Goal: Task Accomplishment & Management: Manage account settings

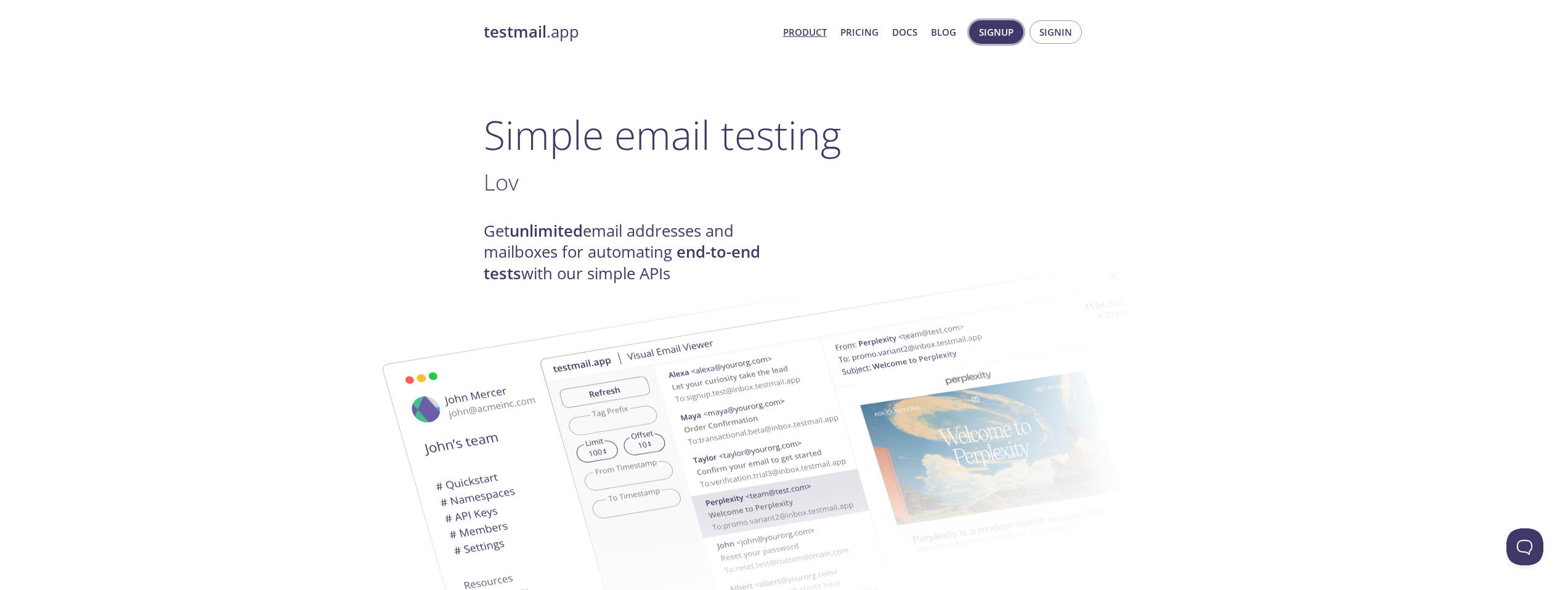
click at [1002, 30] on span "Signup" at bounding box center [996, 32] width 35 height 16
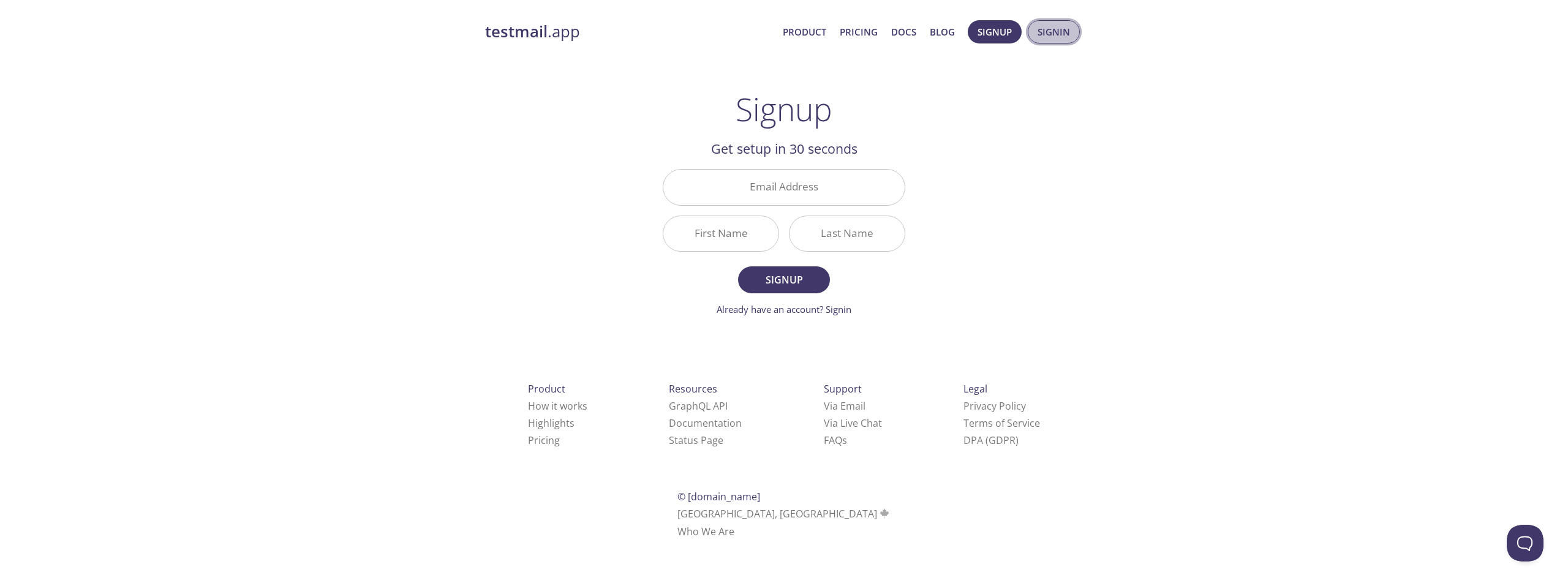
click at [1056, 34] on span "Signin" at bounding box center [1053, 31] width 32 height 16
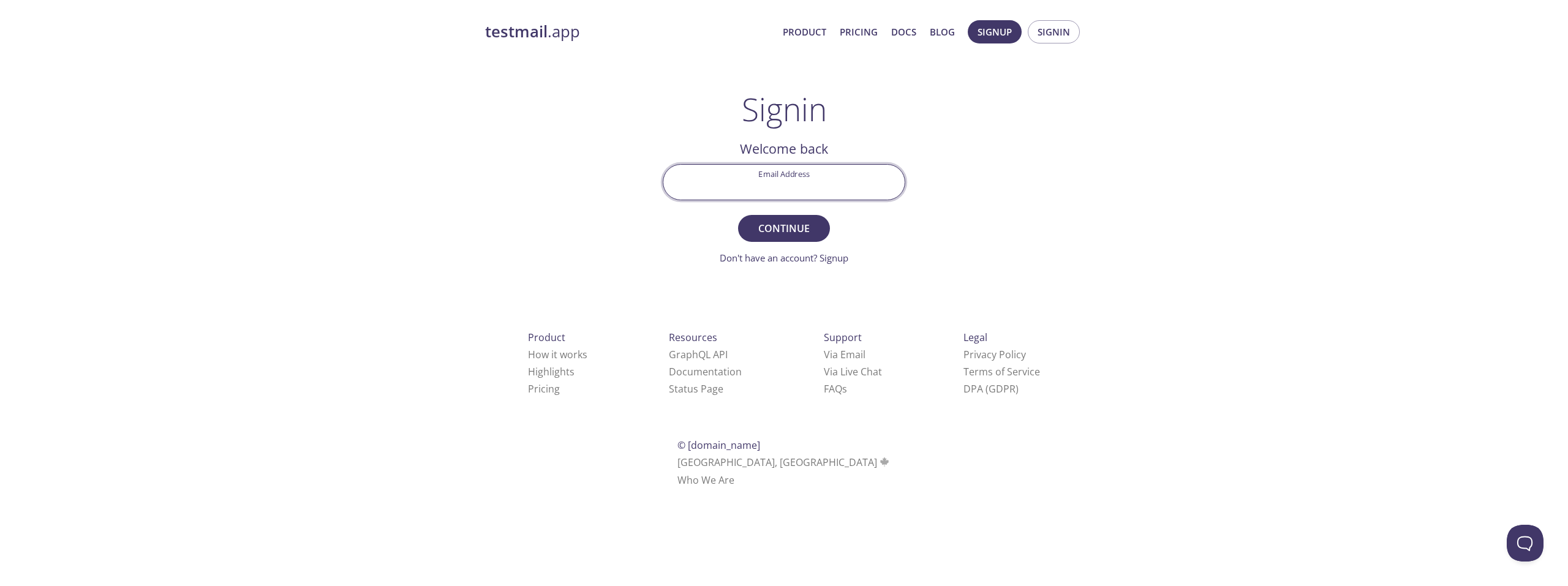
click at [822, 186] on input "Email Address" at bounding box center [783, 182] width 241 height 35
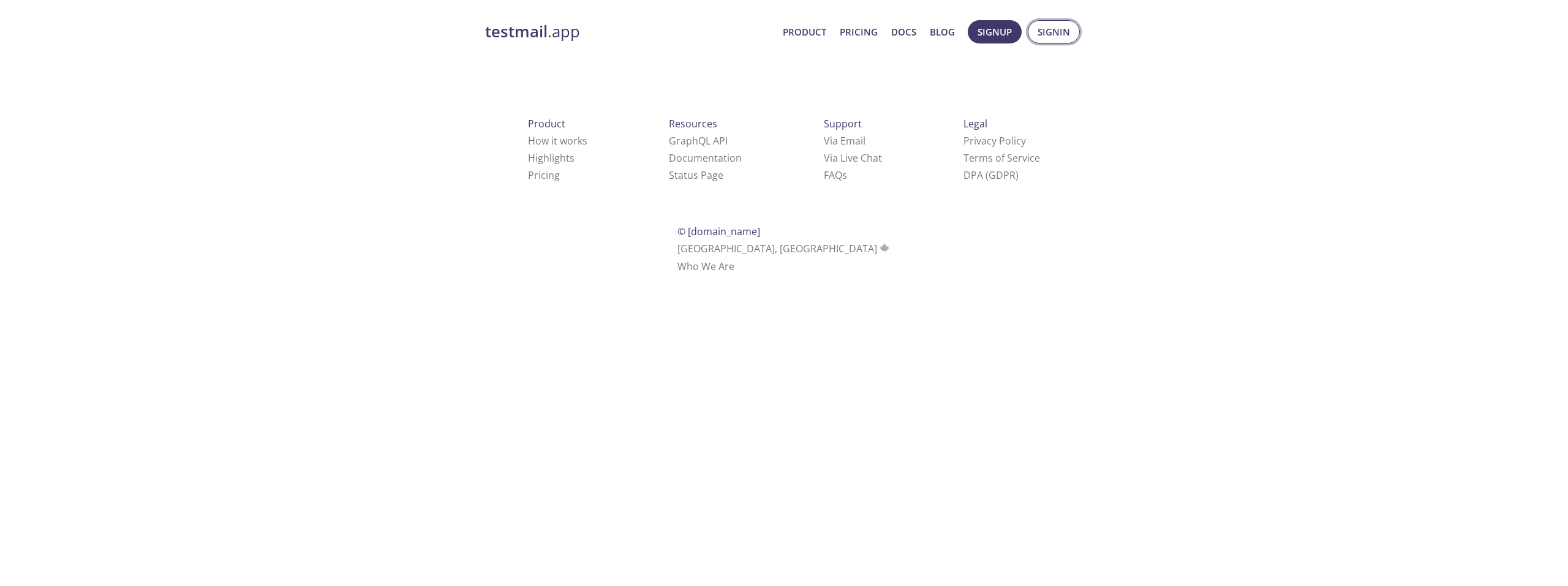
click at [1046, 41] on button "Signin" at bounding box center [1054, 31] width 52 height 23
click at [1012, 36] on span "Signup" at bounding box center [995, 31] width 34 height 16
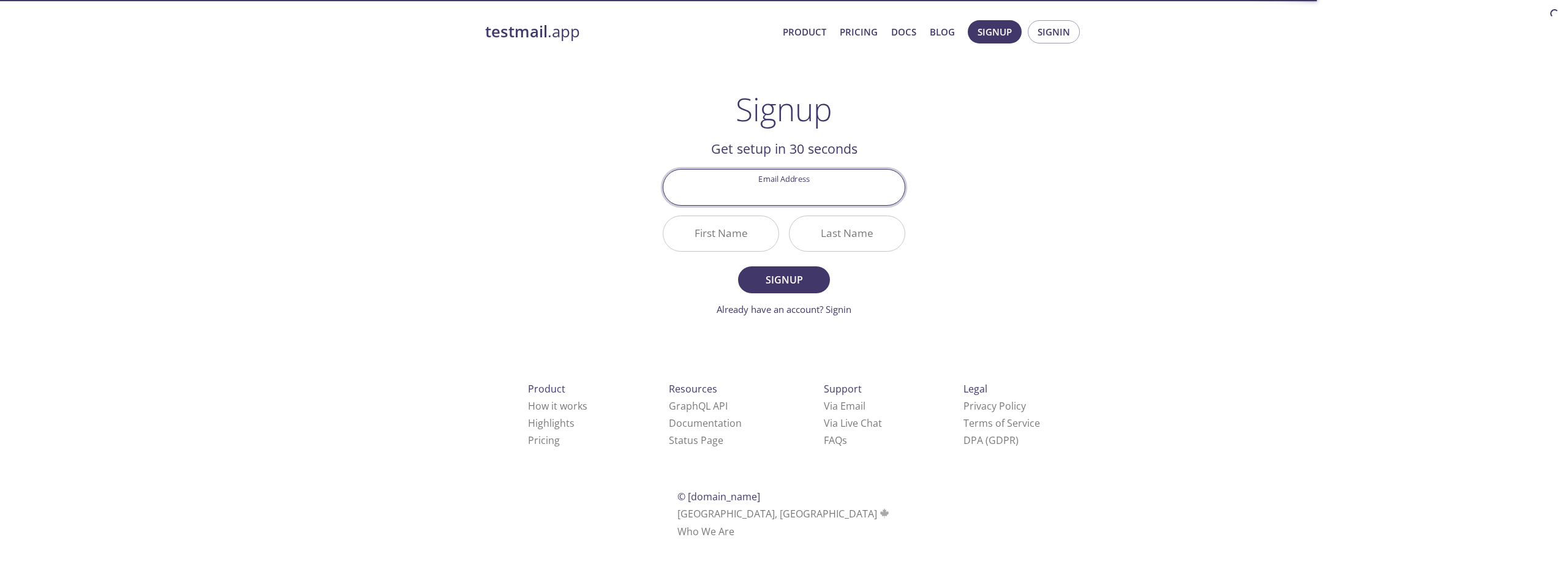
click at [791, 197] on input "Email Address" at bounding box center [783, 187] width 241 height 35
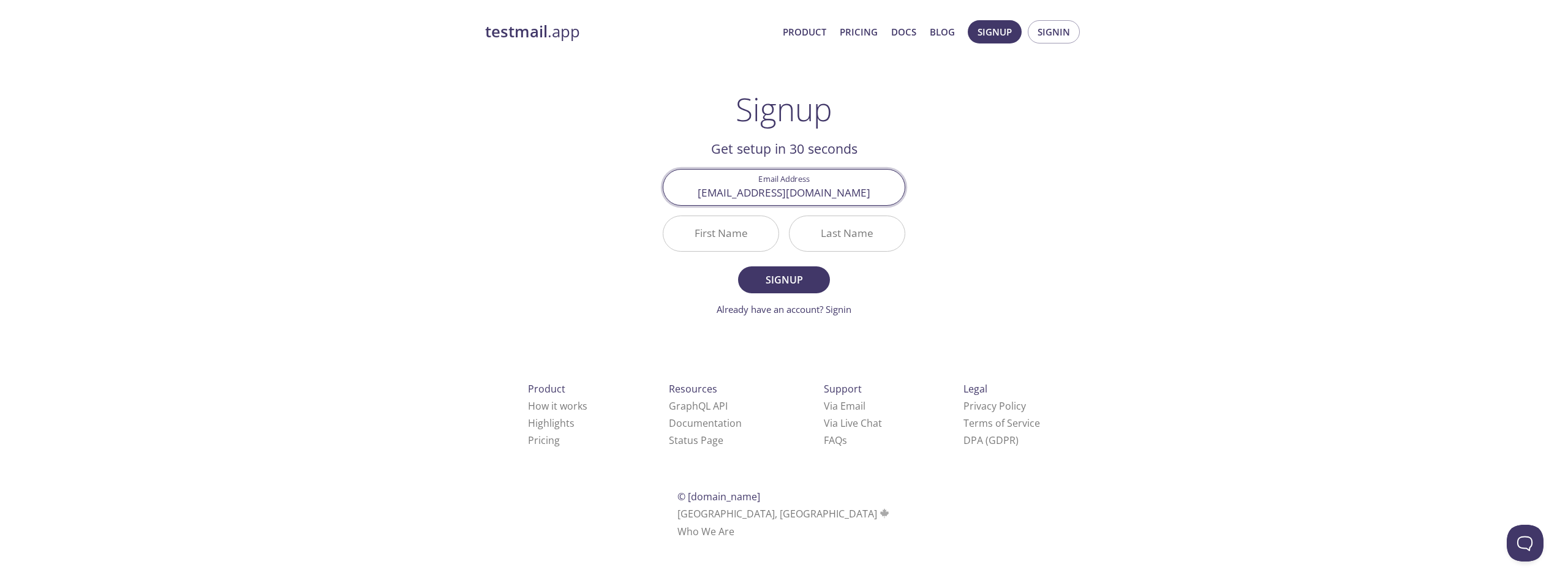
type input "adi.sh5442@gmail.com"
type input "Aditya"
type input "Singh"
click at [738, 266] on button "Signup" at bounding box center [783, 280] width 92 height 27
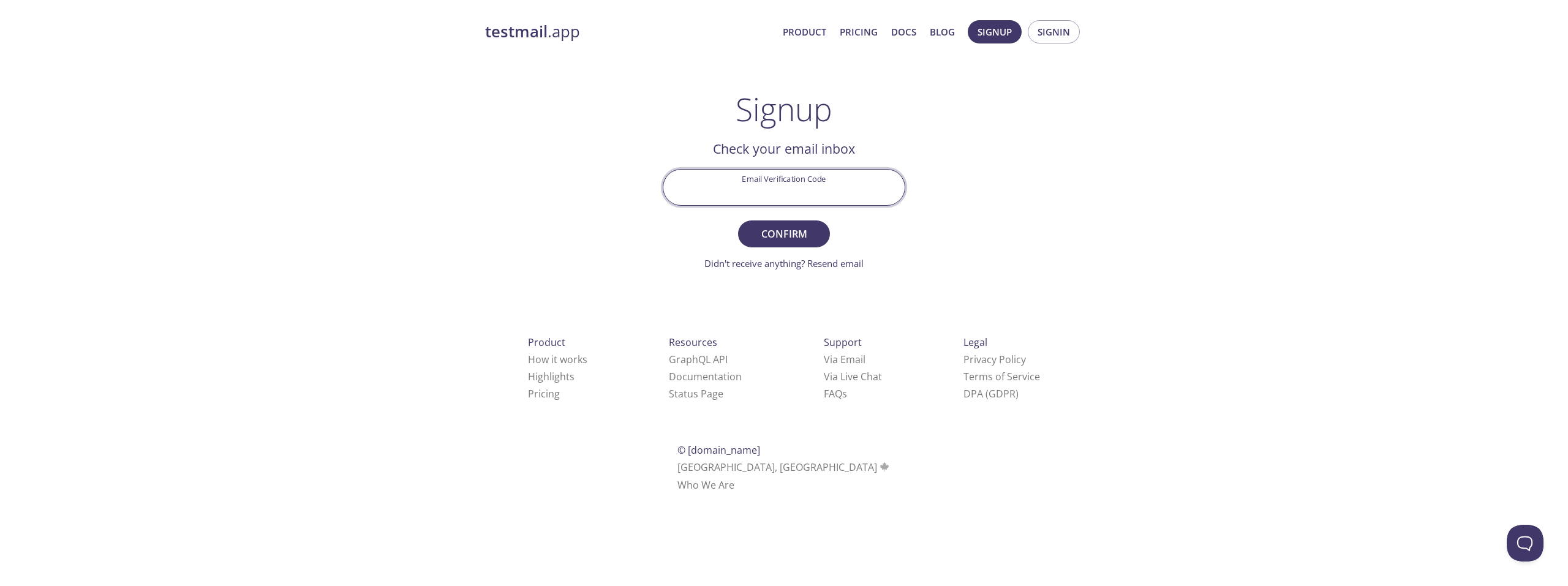
click at [782, 195] on input "Email Verification Code" at bounding box center [783, 187] width 241 height 35
paste input "ZEM84UX"
type input "ZEM84UX"
click at [778, 229] on span "Confirm" at bounding box center [783, 234] width 65 height 17
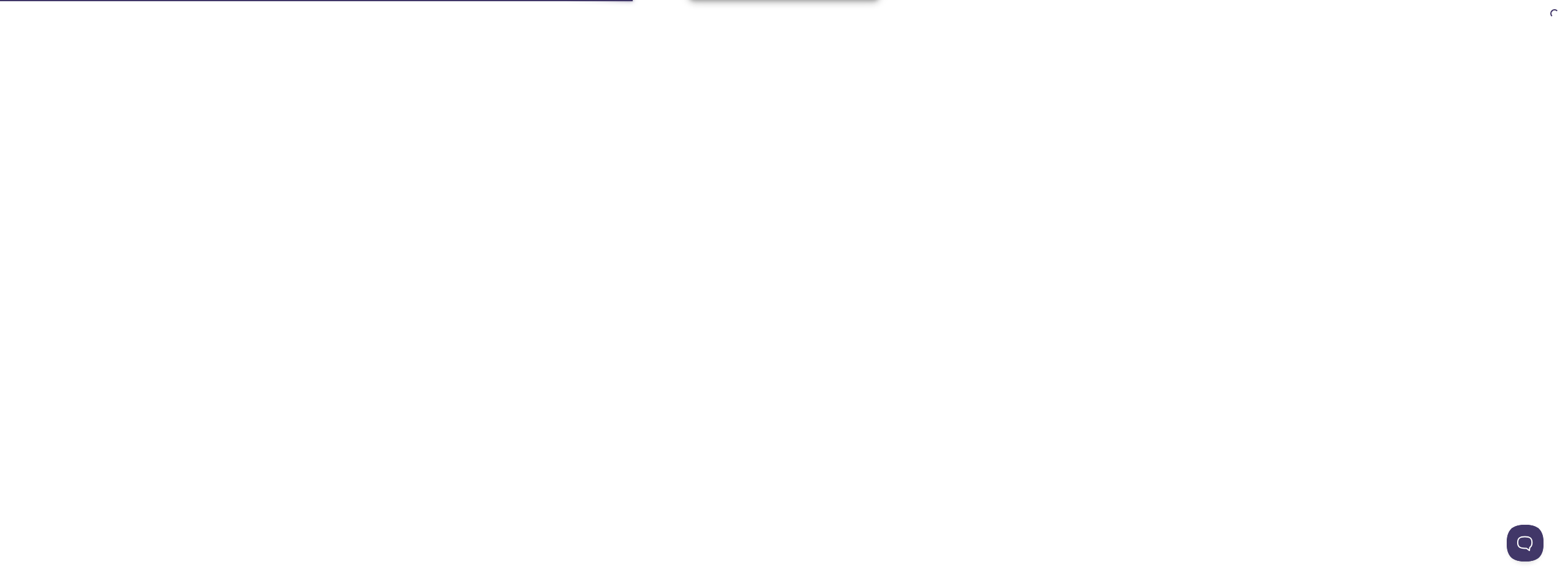
drag, startPoint x: 1042, startPoint y: 228, endPoint x: 964, endPoint y: 236, distance: 78.4
click at [964, 0] on html "Email confirmed! Signing in... Dismiss Automate email tests | loved by develope…" at bounding box center [784, 0] width 1568 height 0
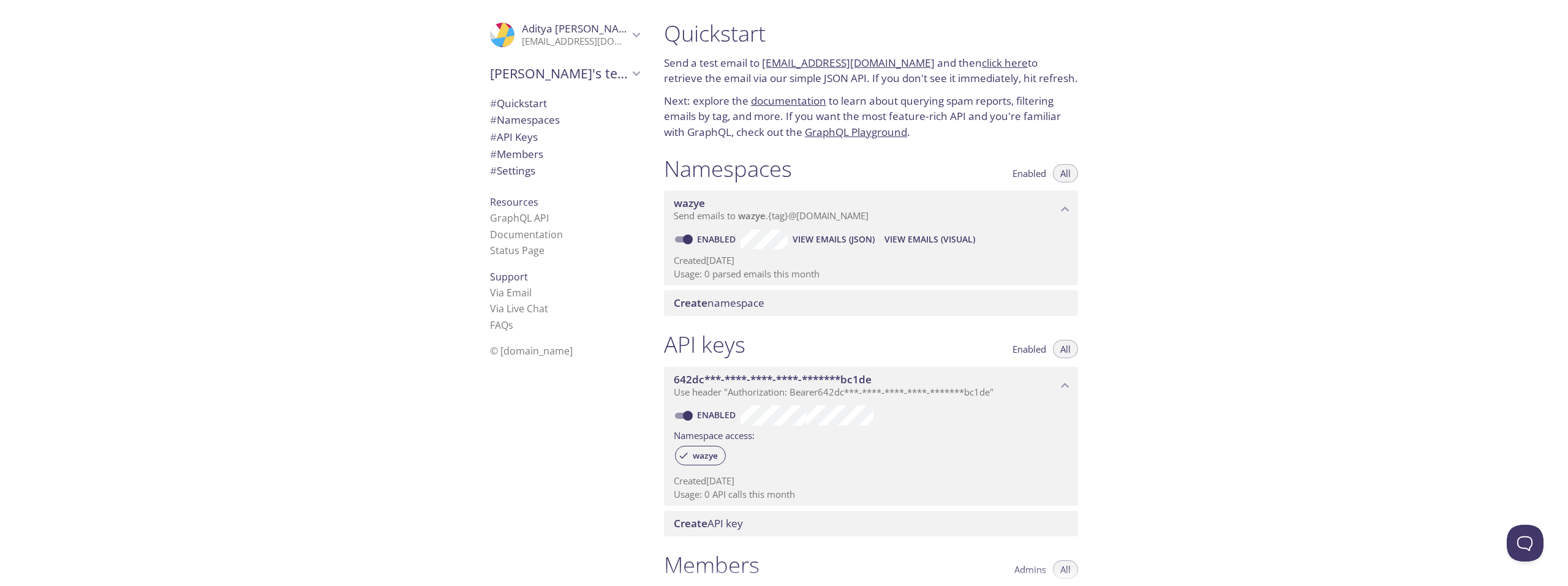
click at [519, 172] on span "# Settings" at bounding box center [512, 170] width 46 height 14
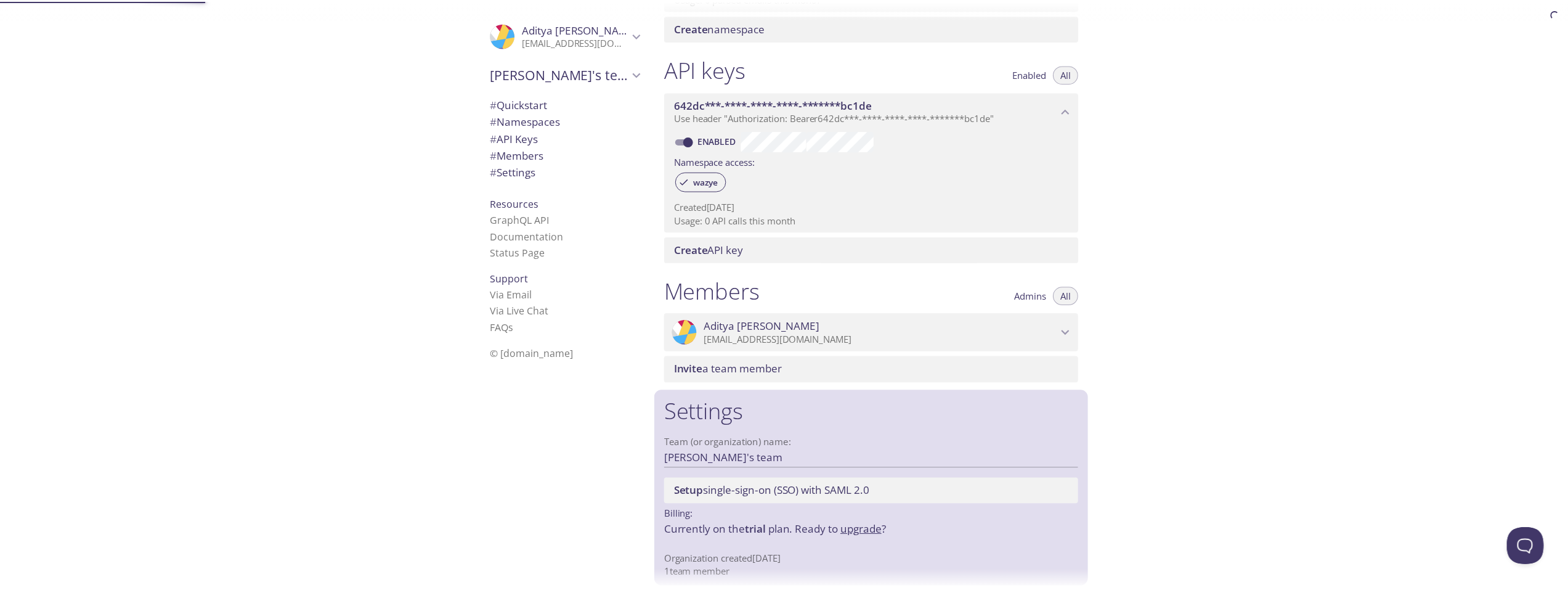
scroll to position [287, 0]
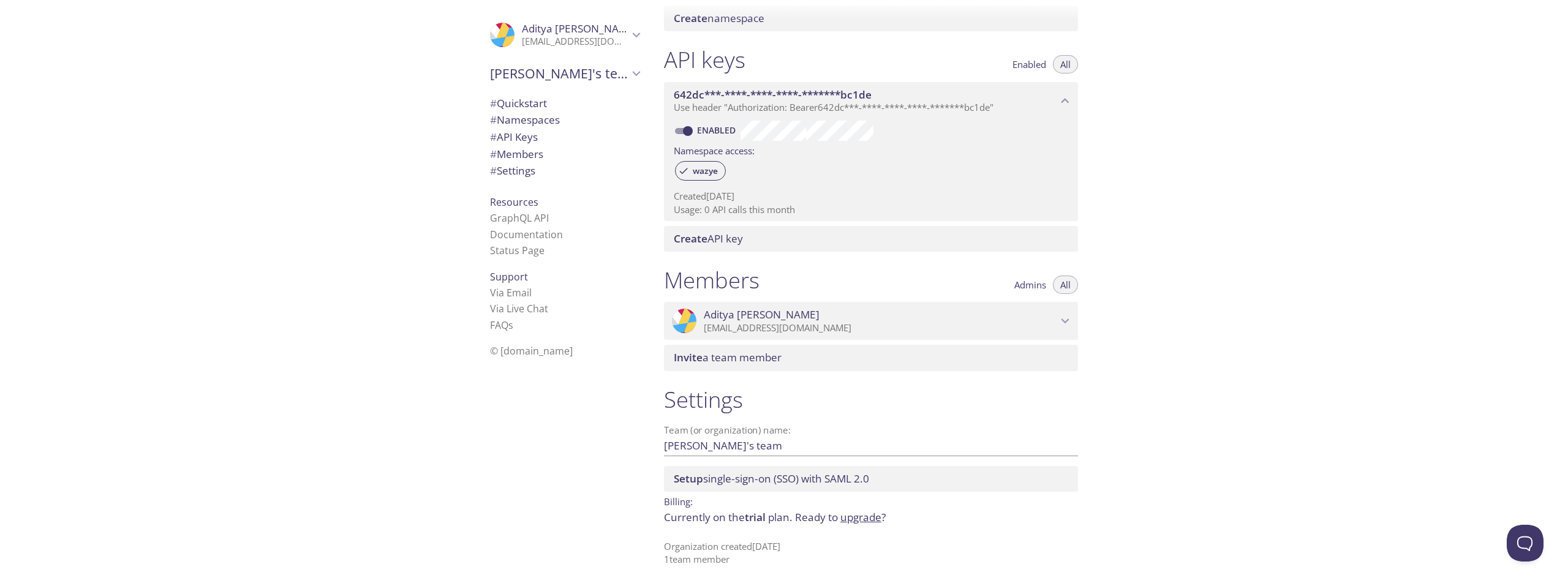
click at [863, 514] on link "upgrade" at bounding box center [860, 517] width 41 height 14
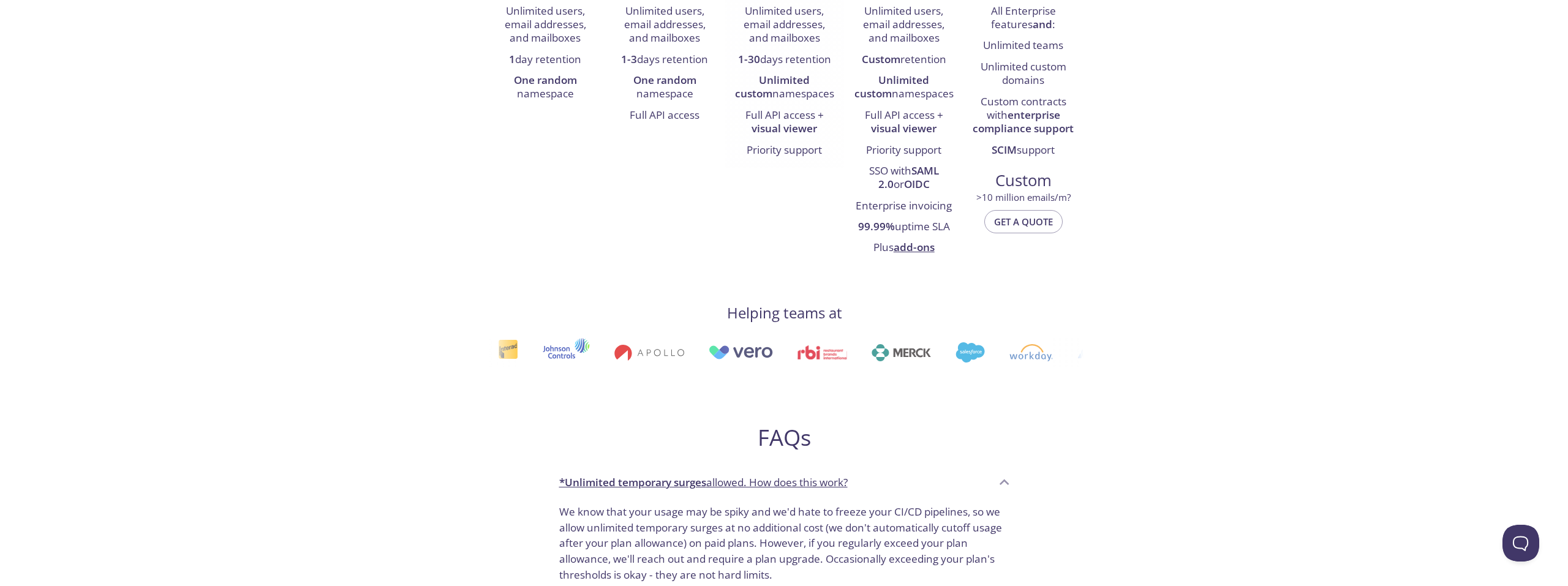
scroll to position [123, 0]
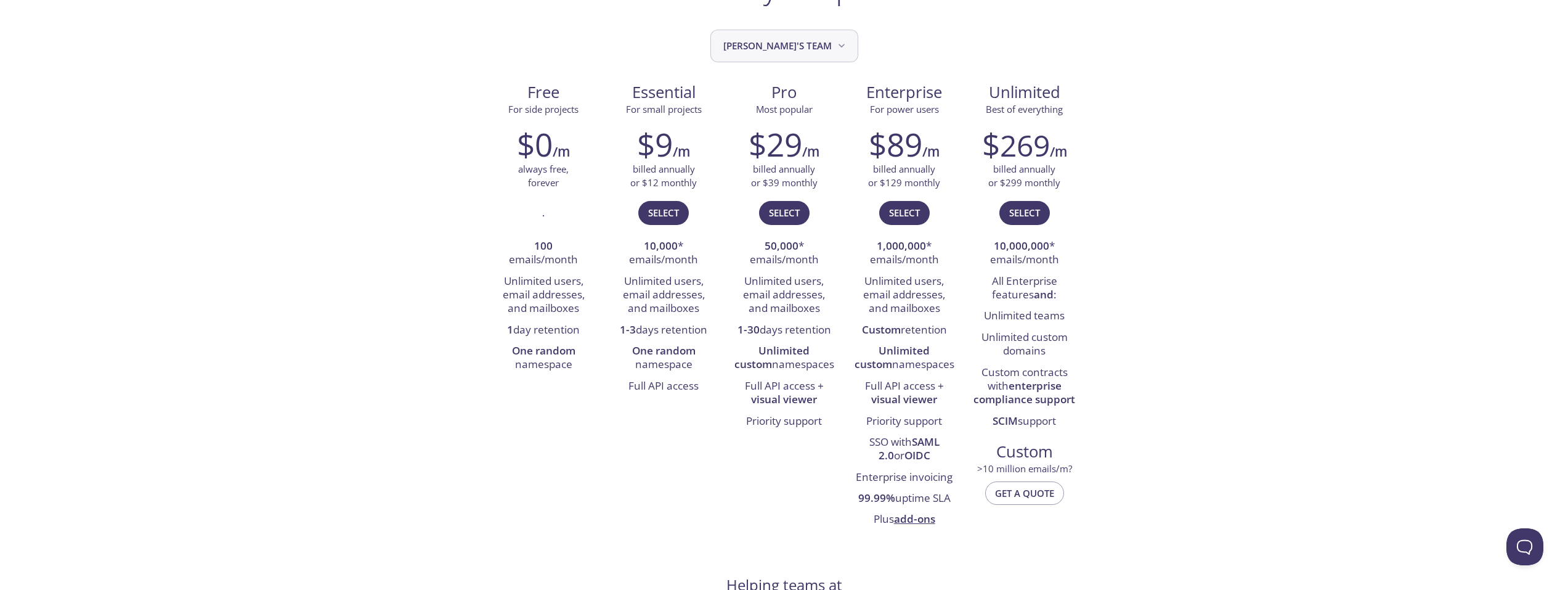
click at [779, 36] on button "Aditya's team" at bounding box center [784, 45] width 148 height 32
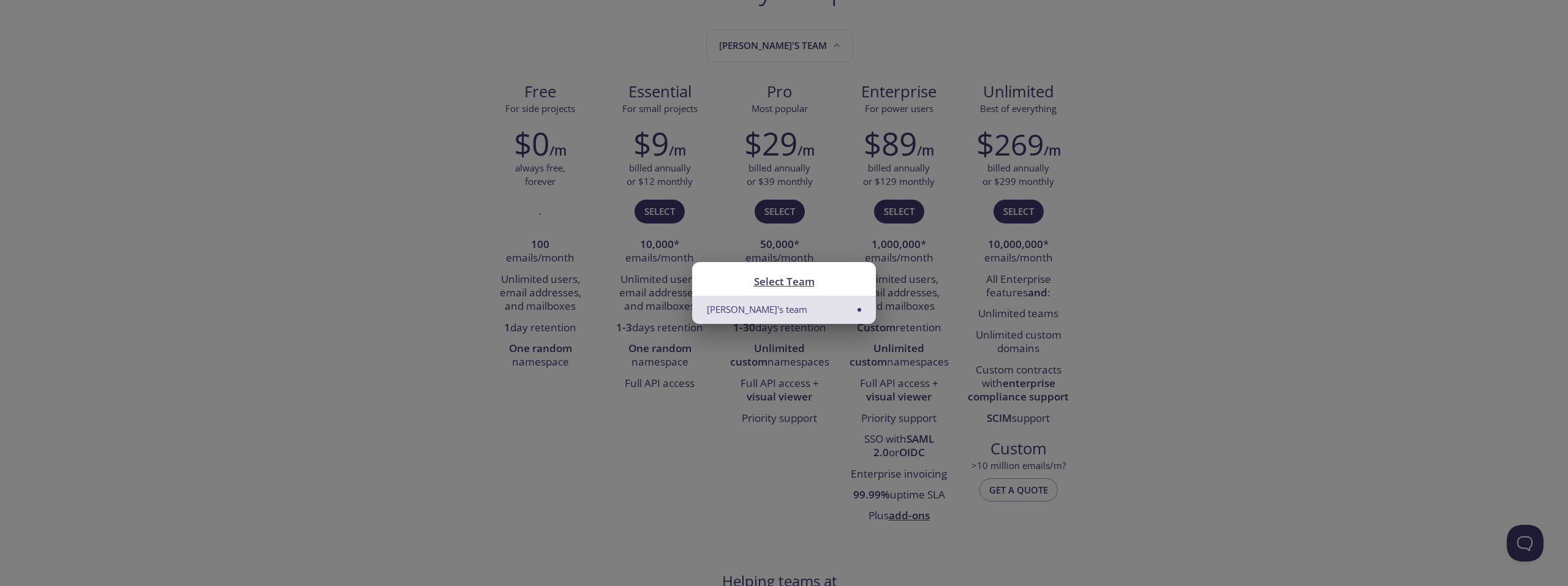
click at [354, 299] on div "Select Team Aditya's team" at bounding box center [784, 293] width 1568 height 586
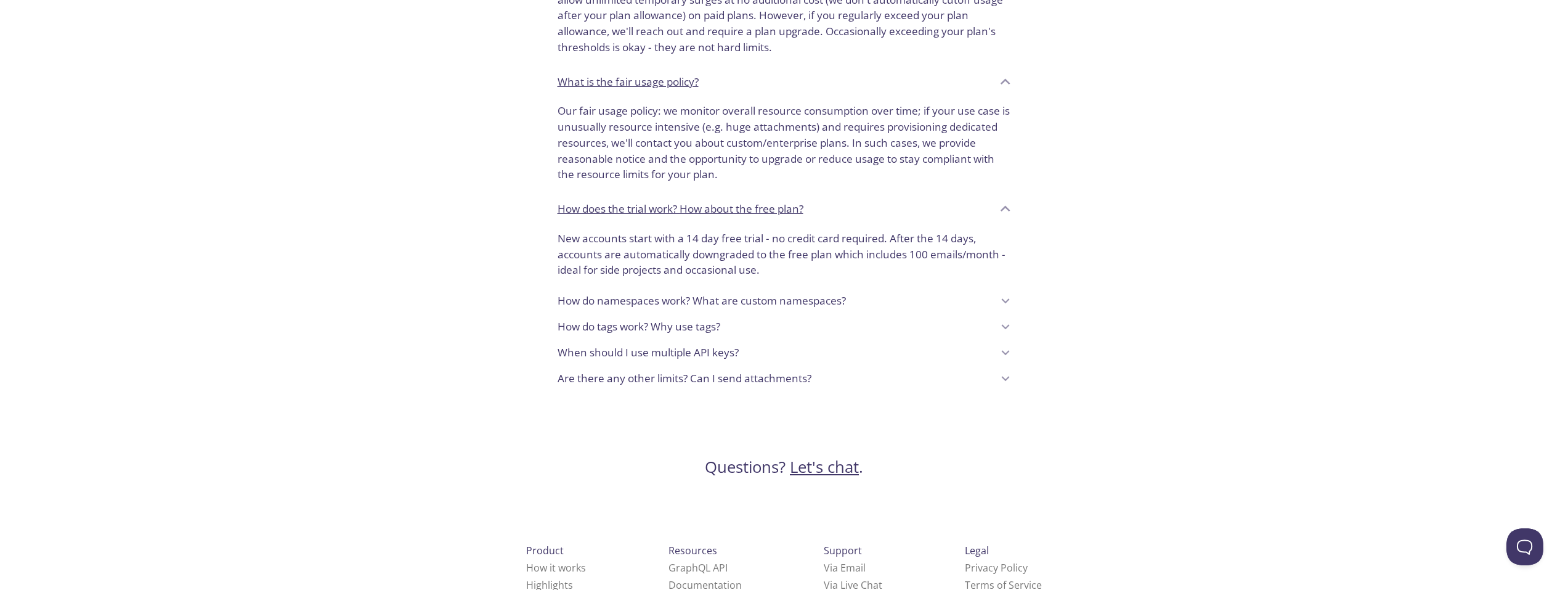
scroll to position [981, 0]
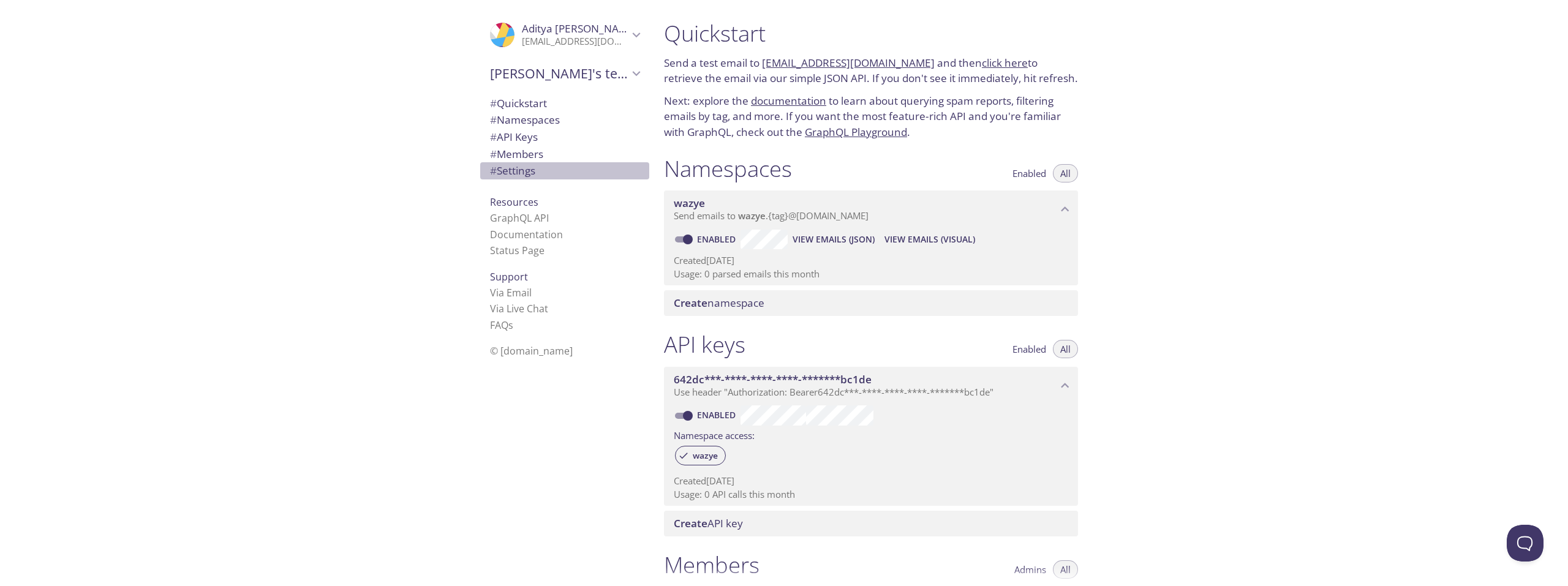
click at [565, 165] on span "# Settings" at bounding box center [564, 170] width 149 height 16
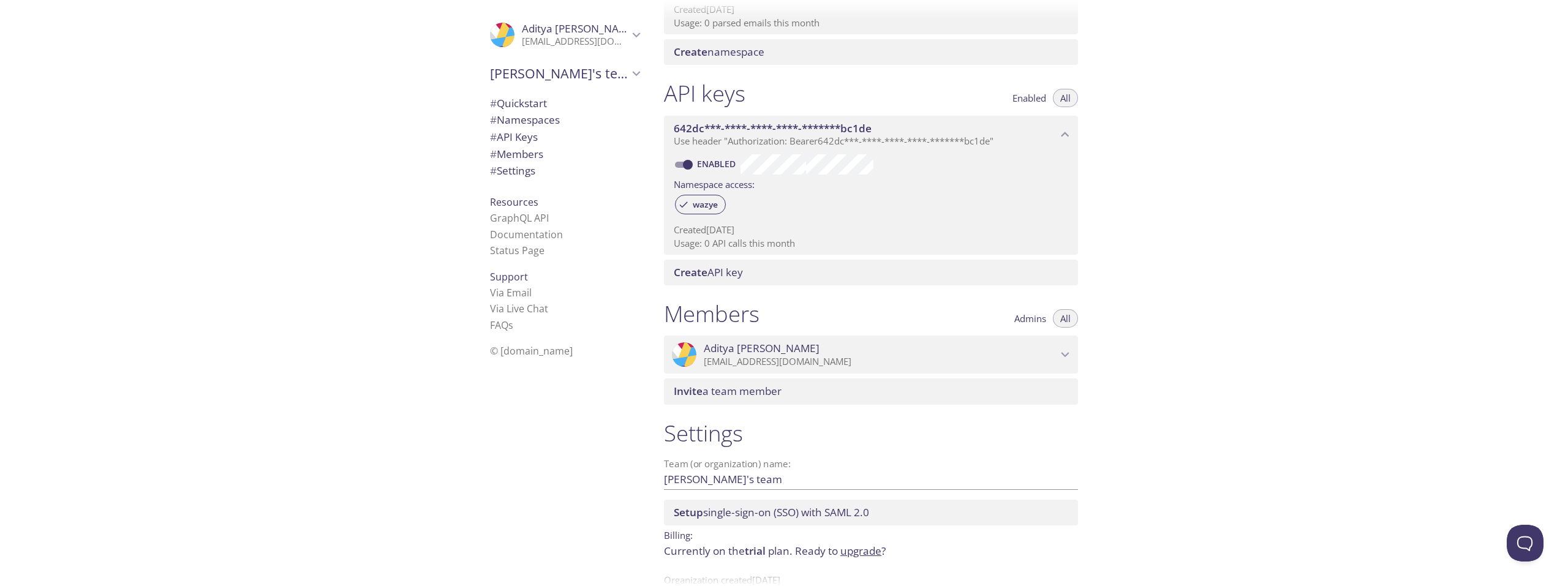
scroll to position [285, 0]
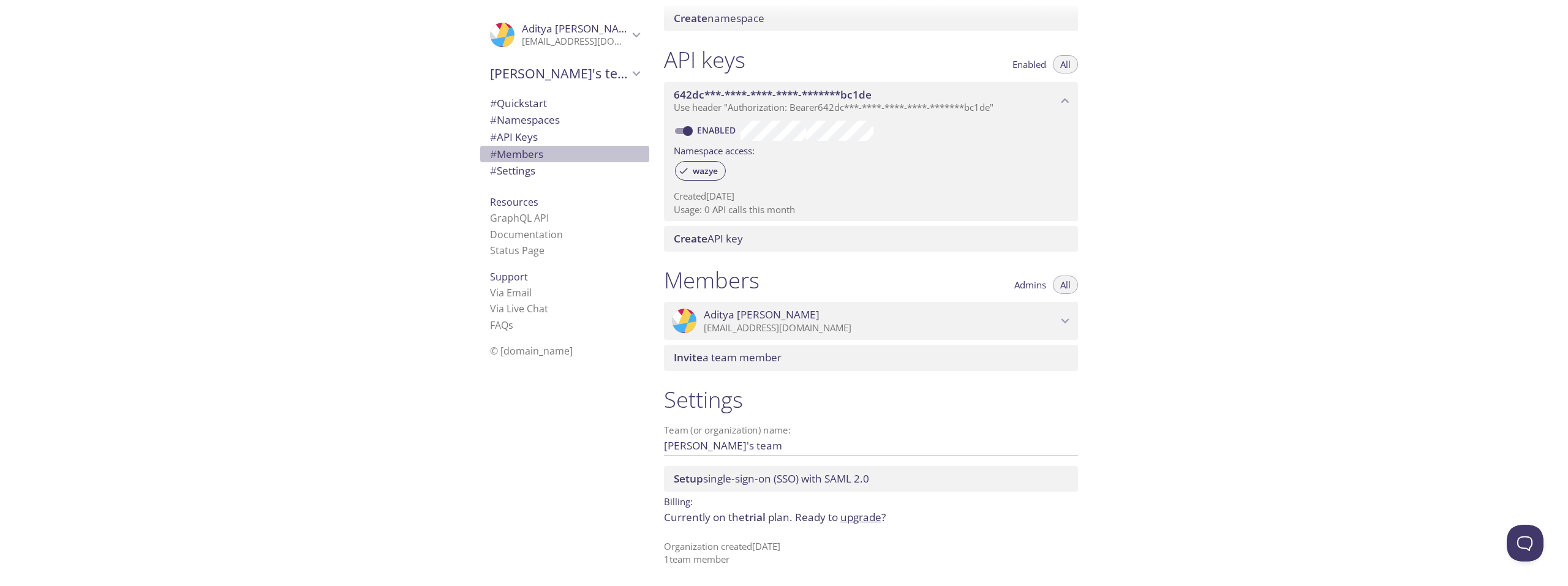
click at [555, 150] on span "# Members" at bounding box center [564, 154] width 149 height 16
click at [525, 124] on span "# Namespaces" at bounding box center [524, 120] width 70 height 14
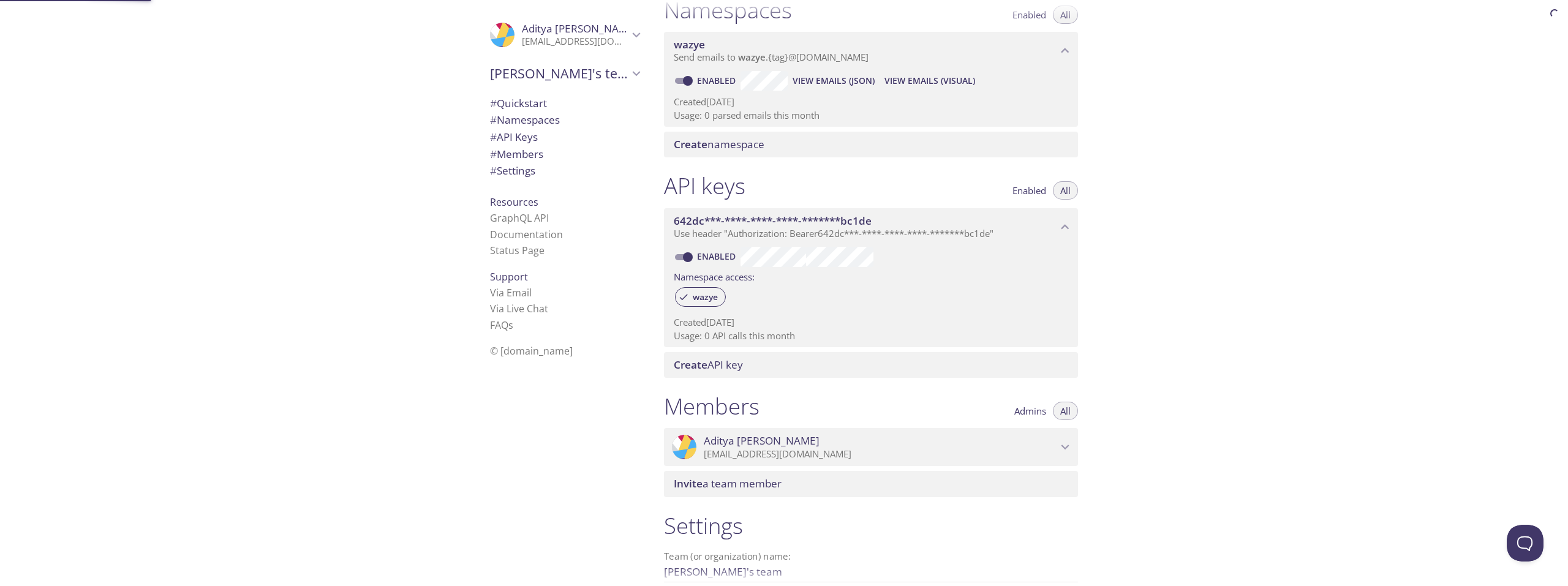
scroll to position [155, 0]
click at [514, 98] on span "# Quickstart" at bounding box center [518, 103] width 57 height 14
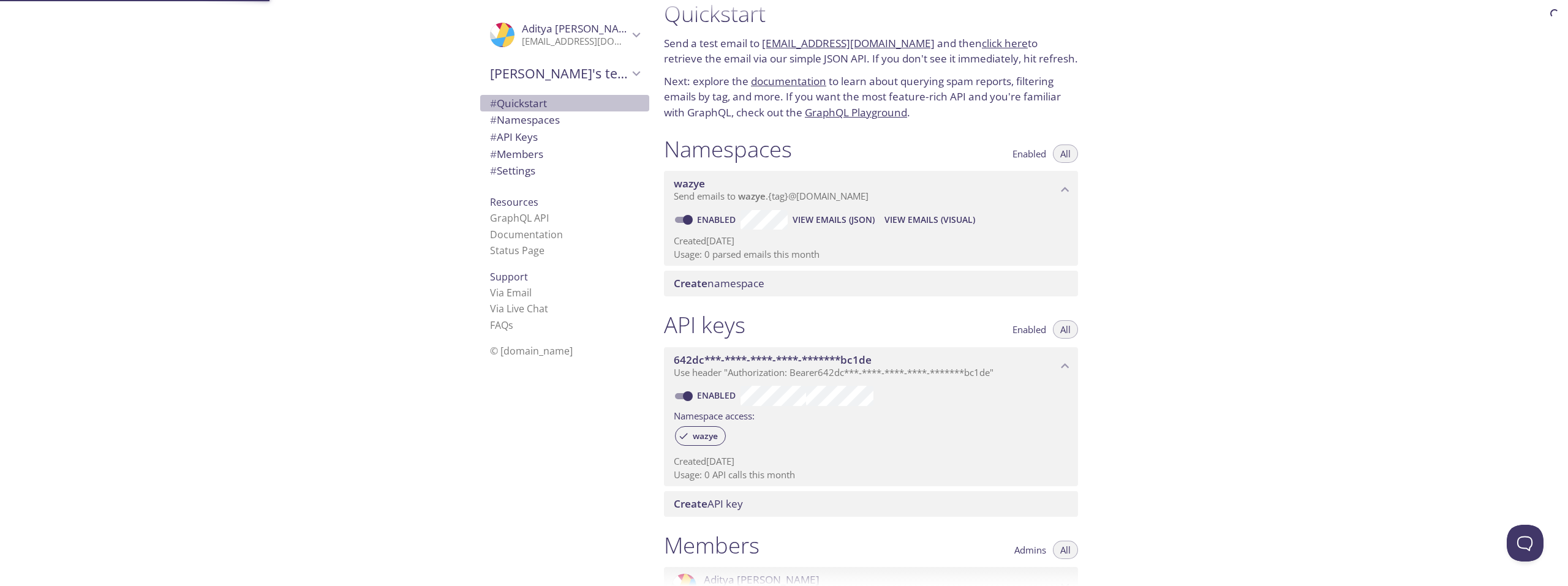
click at [514, 98] on span "# Quickstart" at bounding box center [518, 103] width 57 height 14
drag, startPoint x: 418, startPoint y: 357, endPoint x: 384, endPoint y: 288, distance: 76.9
click at [416, 340] on div ".cls-1 { fill: #6d5ca8; } .cls-2 { fill: #3fc191; } .cls-3 { fill: #3b4752; } .…" at bounding box center [327, 293] width 654 height 586
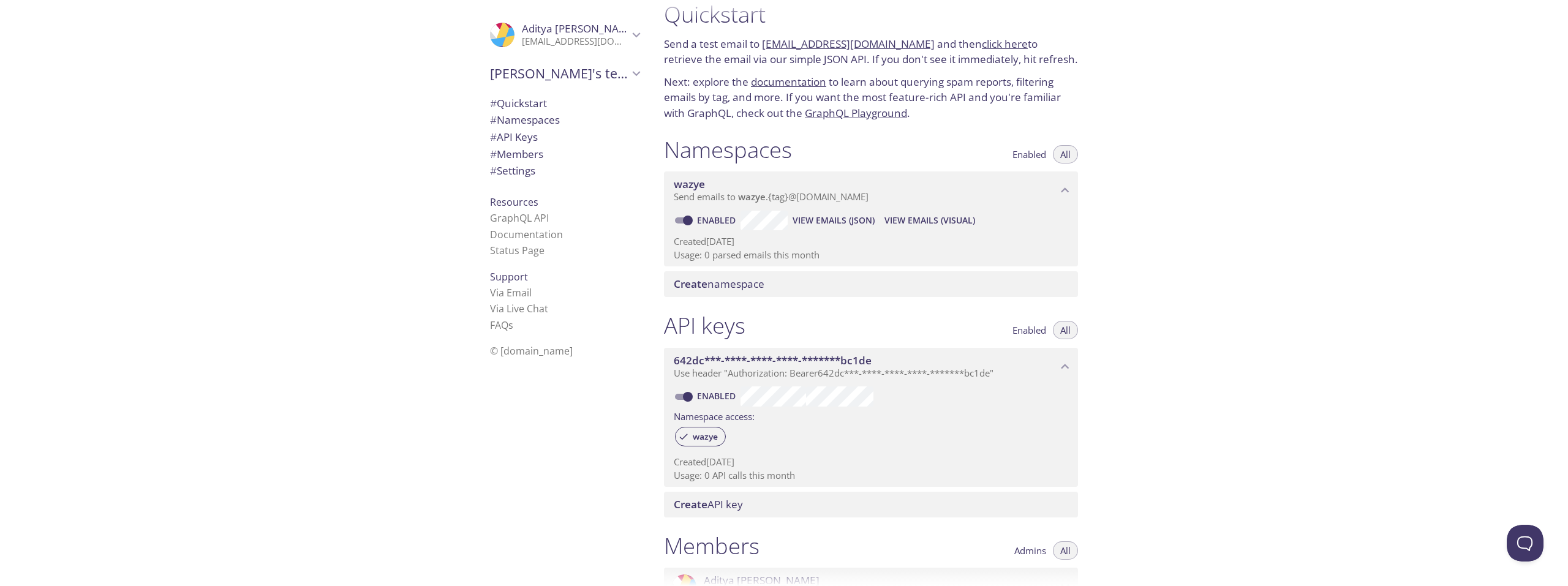
click at [525, 103] on span "# Quickstart" at bounding box center [518, 103] width 57 height 14
click at [525, 103] on span "# Quickstart" at bounding box center [518, 103] width 57 height 14
click at [996, 39] on link "click here" at bounding box center [1004, 43] width 46 height 14
click at [537, 112] on span "# Namespaces" at bounding box center [564, 120] width 149 height 16
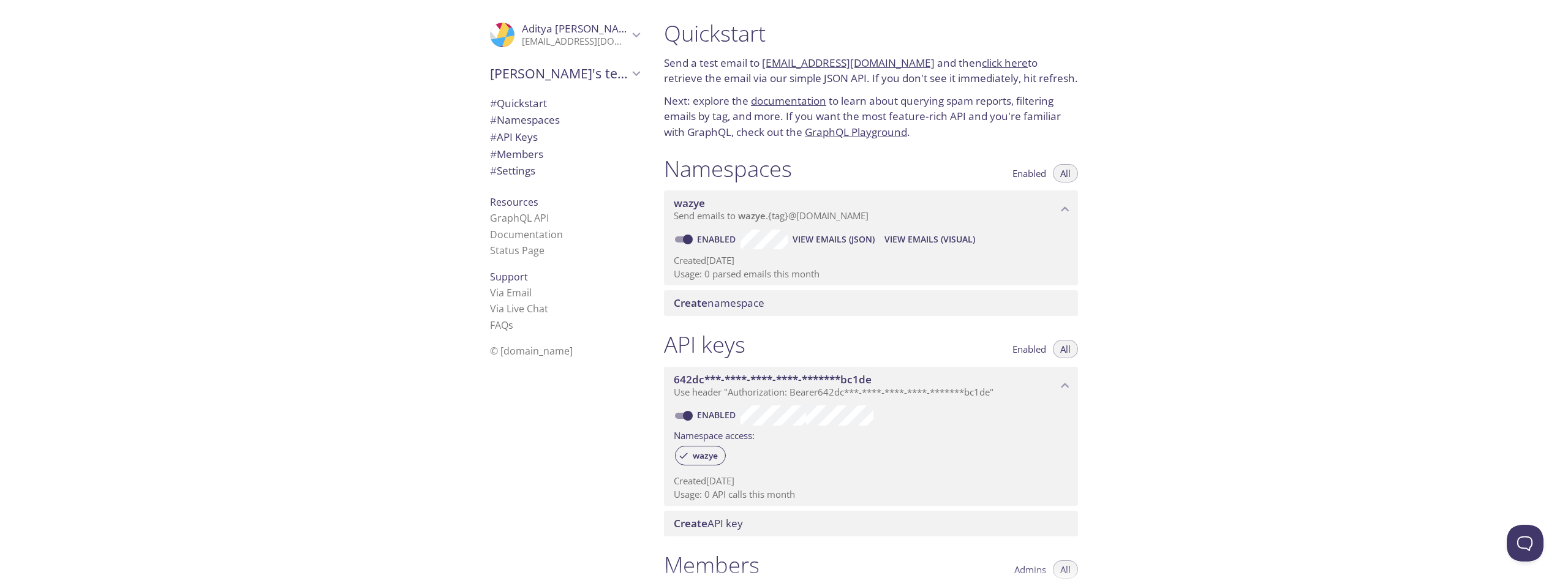
click at [1031, 173] on span "Enabled" at bounding box center [1028, 173] width 34 height 0
click at [1087, 182] on div "Namespaces Enabled All wazye Send emails to wazye . {tag} @inbox.testmail.app E…" at bounding box center [871, 235] width 433 height 176
click at [1066, 173] on span "All" at bounding box center [1065, 173] width 10 height 0
click at [524, 170] on span "# Settings" at bounding box center [512, 170] width 46 height 14
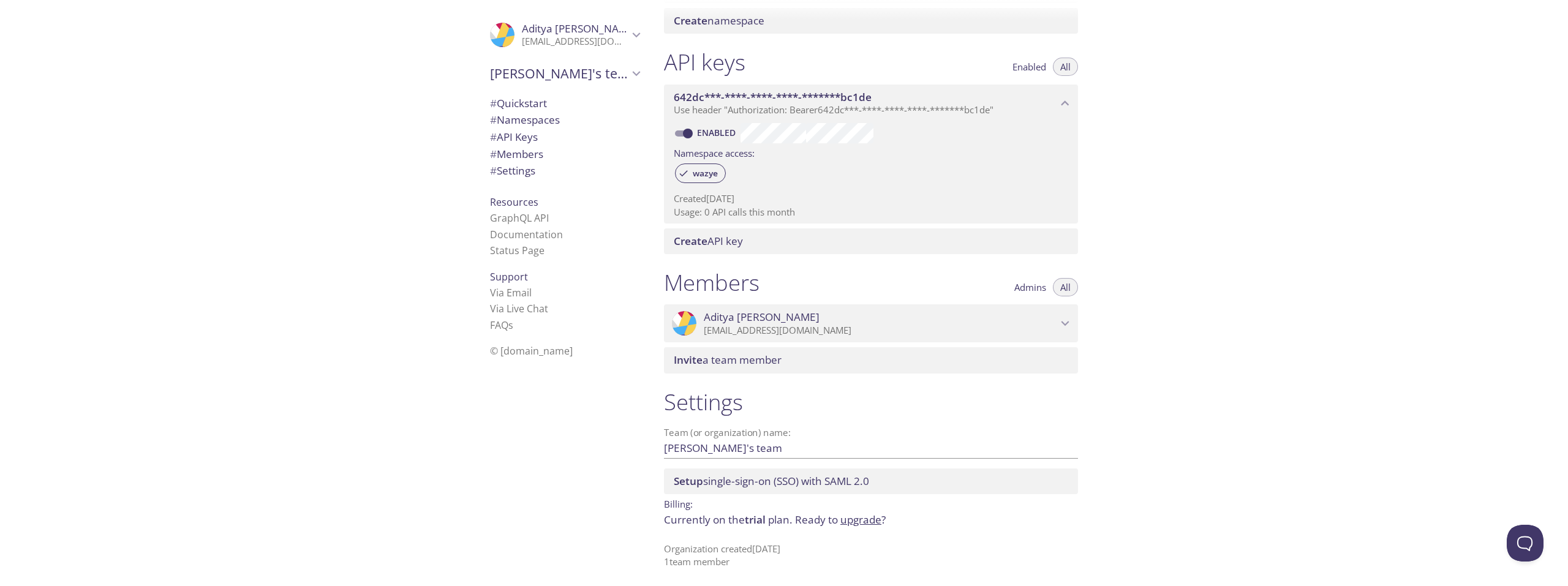
scroll to position [285, 0]
click at [565, 40] on p "adi.sh5442@gmail.com" at bounding box center [575, 42] width 107 height 12
click at [534, 70] on span "User Settings" at bounding box center [564, 67] width 149 height 16
